Goal: Task Accomplishment & Management: Manage account settings

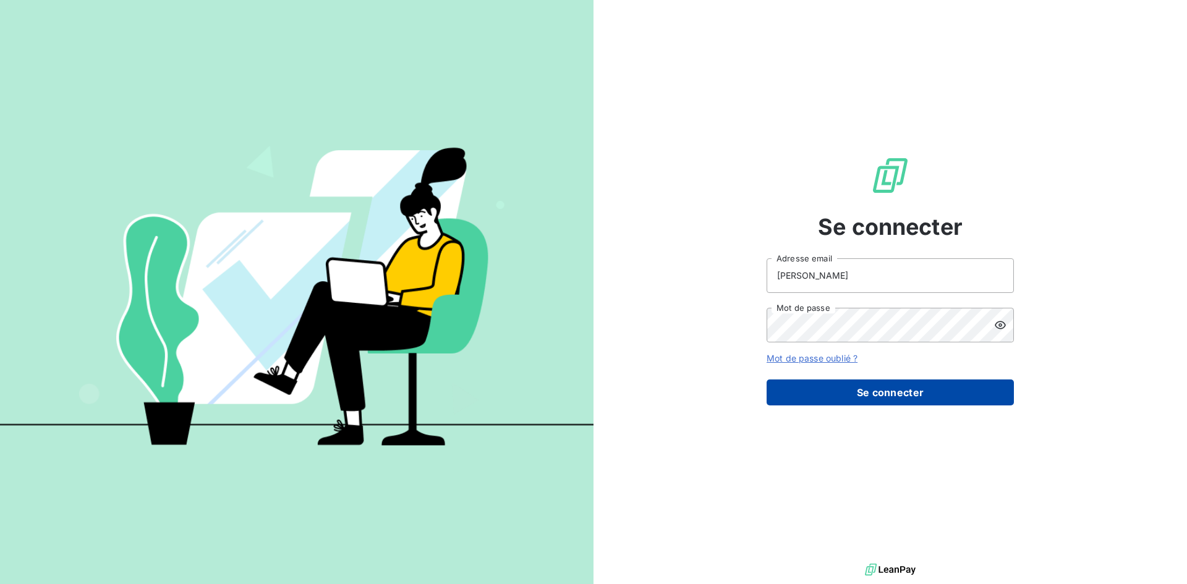
click at [825, 391] on button "Se connecter" at bounding box center [890, 393] width 247 height 26
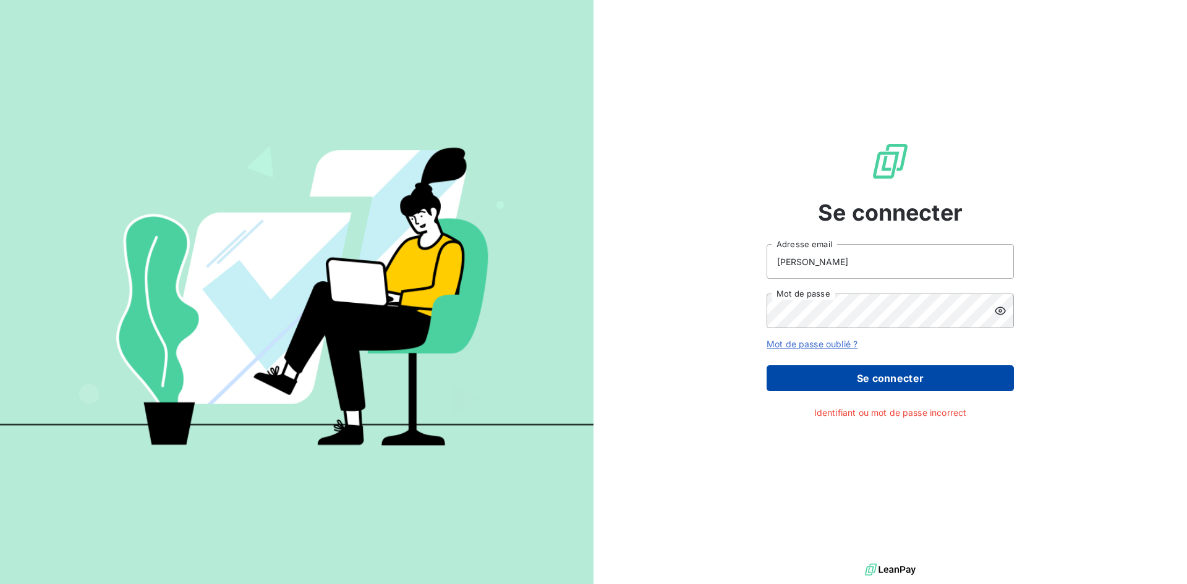
click at [838, 381] on button "Se connecter" at bounding box center [890, 378] width 247 height 26
click at [1001, 315] on icon at bounding box center [1000, 311] width 11 height 8
click at [910, 266] on input "[PERSON_NAME]" at bounding box center [890, 261] width 247 height 35
drag, startPoint x: 885, startPoint y: 268, endPoint x: 762, endPoint y: 274, distance: 123.8
click at [762, 272] on div "Se connecter [PERSON_NAME] Adresse email Mot de passe Mot de passe oublié ? Se …" at bounding box center [889, 280] width 593 height 561
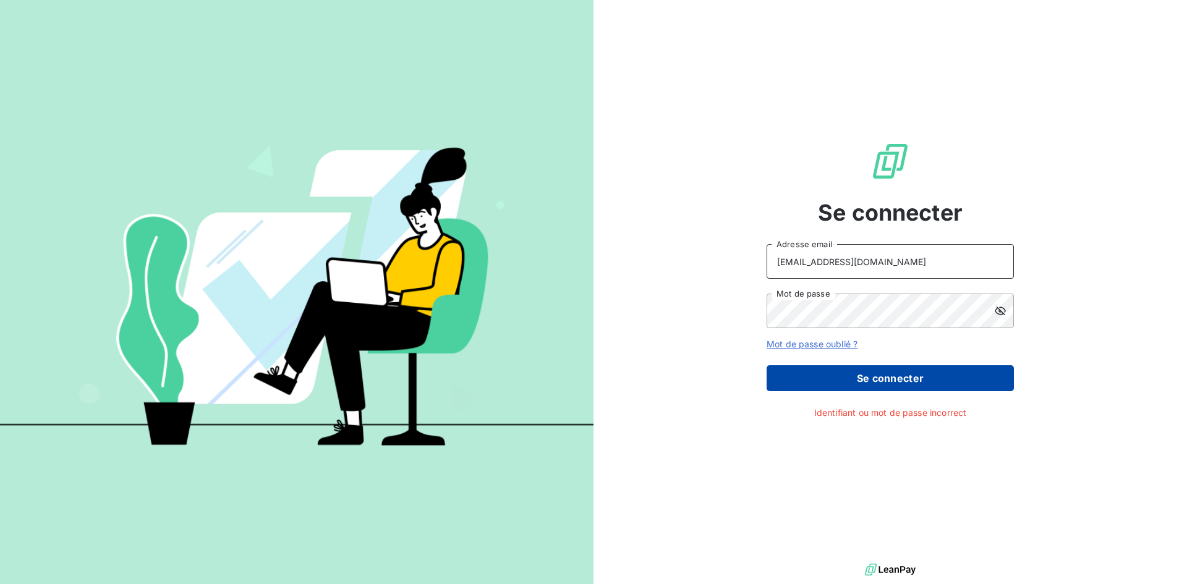
type input "[EMAIL_ADDRESS][DOMAIN_NAME]"
click at [887, 373] on button "Se connecter" at bounding box center [890, 378] width 247 height 26
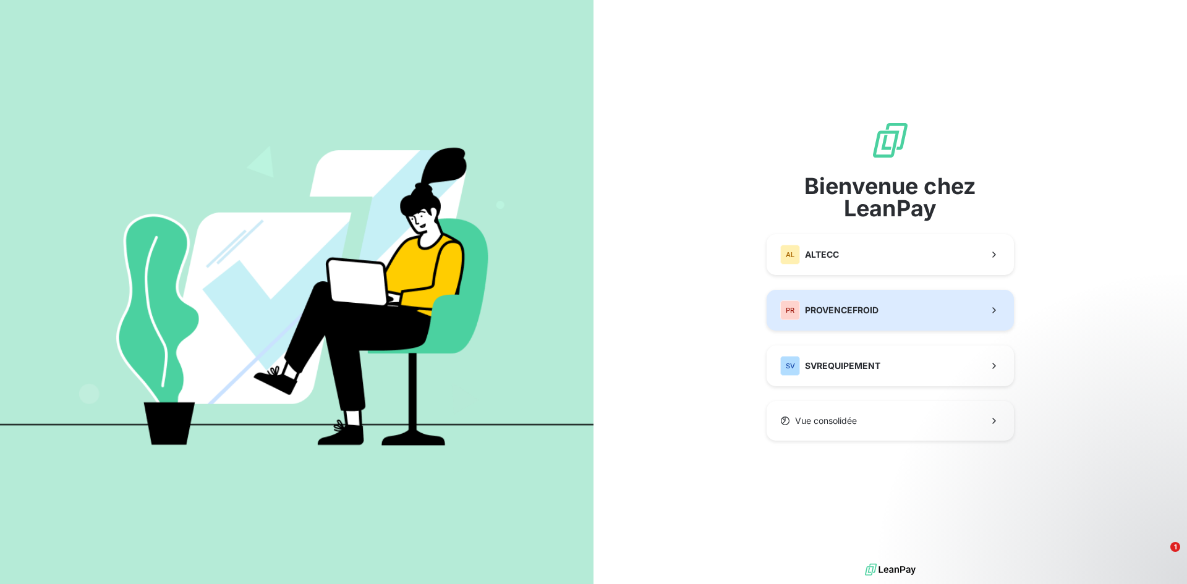
click at [837, 308] on span "PROVENCEFROID" at bounding box center [842, 310] width 74 height 12
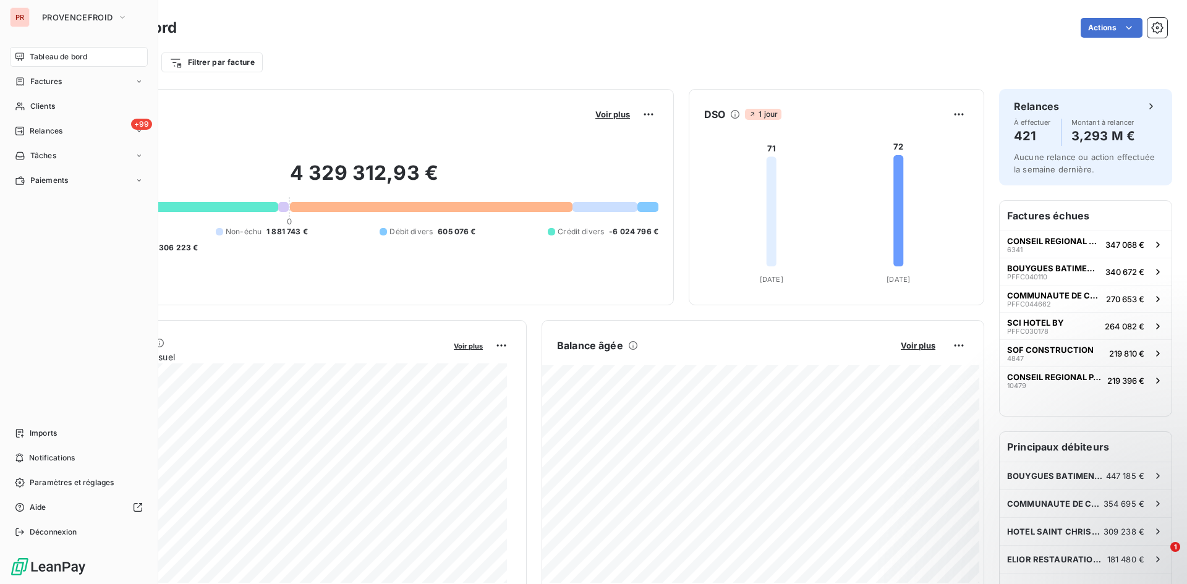
click at [25, 19] on div "PR" at bounding box center [20, 17] width 20 height 20
click at [121, 22] on icon "button" at bounding box center [122, 17] width 10 height 12
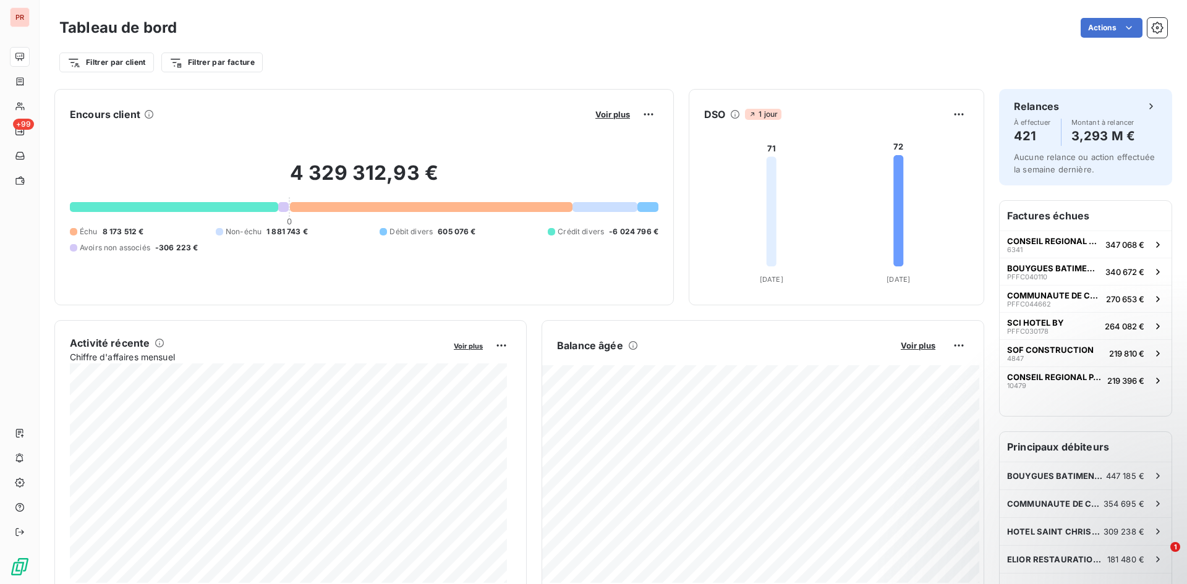
click at [263, 38] on div "Tableau de bord Actions" at bounding box center [613, 28] width 1108 height 26
click at [376, 52] on div "Filtrer par client Filtrer par facture" at bounding box center [613, 62] width 1108 height 23
click at [477, 36] on div "Actions" at bounding box center [680, 28] width 976 height 20
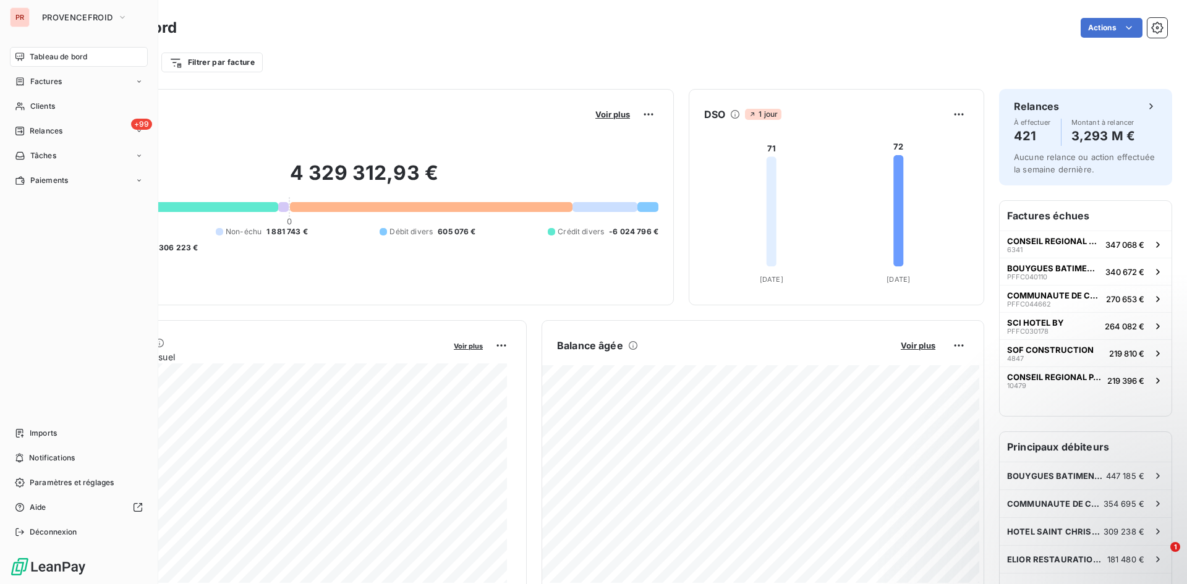
click at [18, 22] on div "PR" at bounding box center [20, 17] width 20 height 20
click at [104, 19] on span "PROVENCEFROID" at bounding box center [77, 17] width 70 height 10
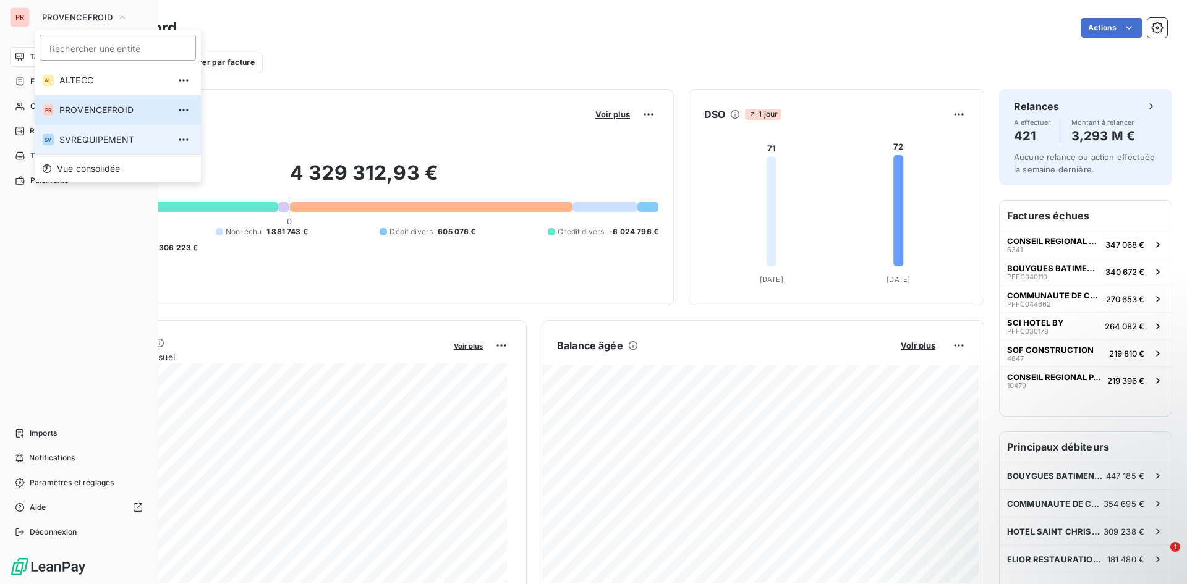
click at [88, 137] on span "SVREQUIPEMENT" at bounding box center [113, 140] width 109 height 12
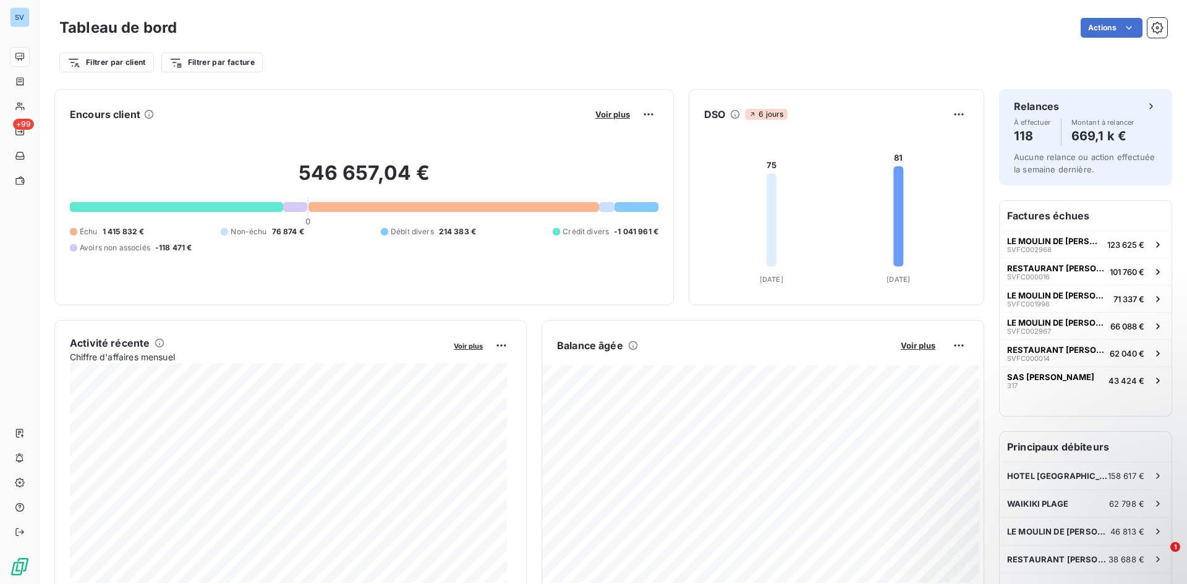
click at [797, 20] on div "Actions" at bounding box center [680, 28] width 976 height 20
